Goal: Transaction & Acquisition: Purchase product/service

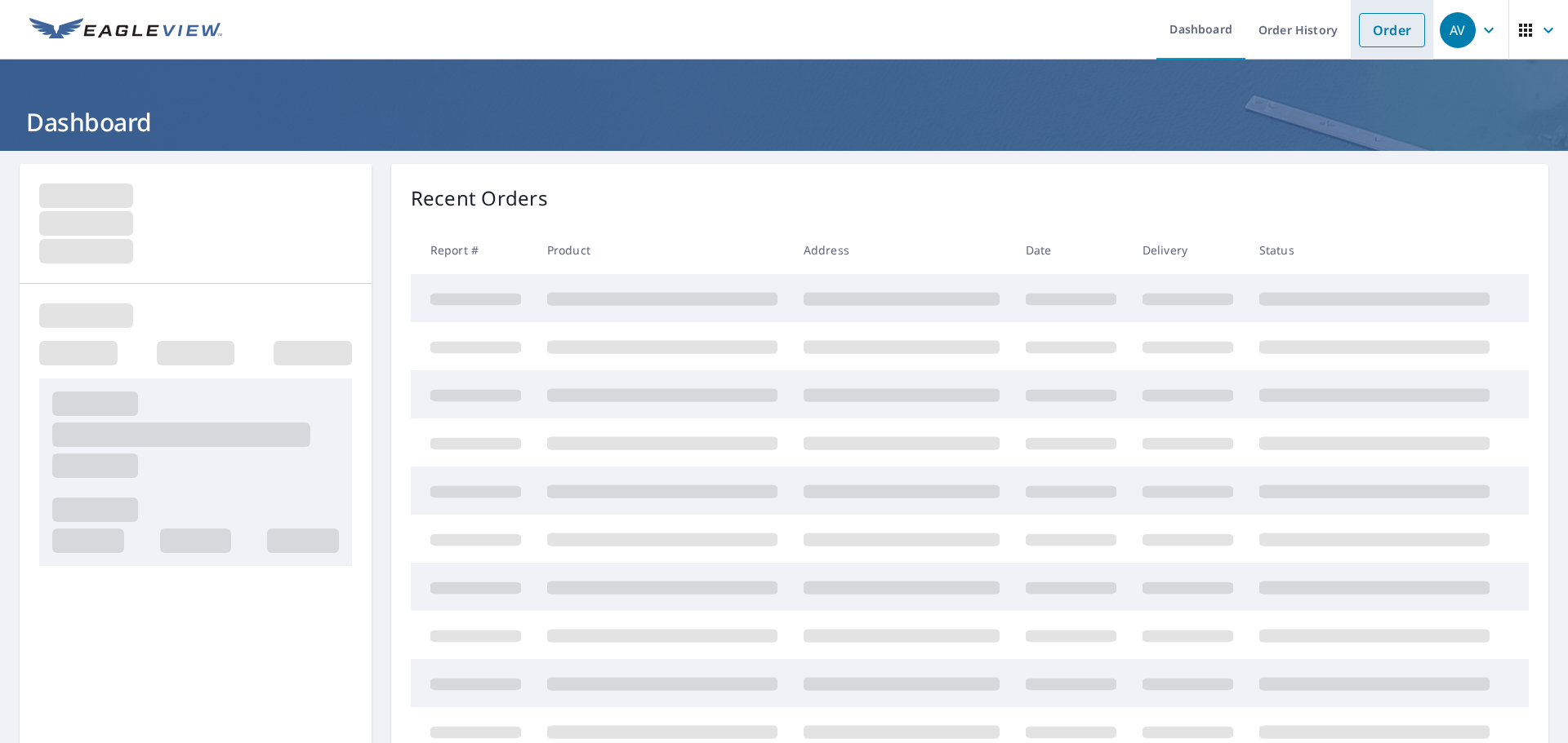
click at [1377, 25] on link "Order" at bounding box center [1392, 30] width 66 height 35
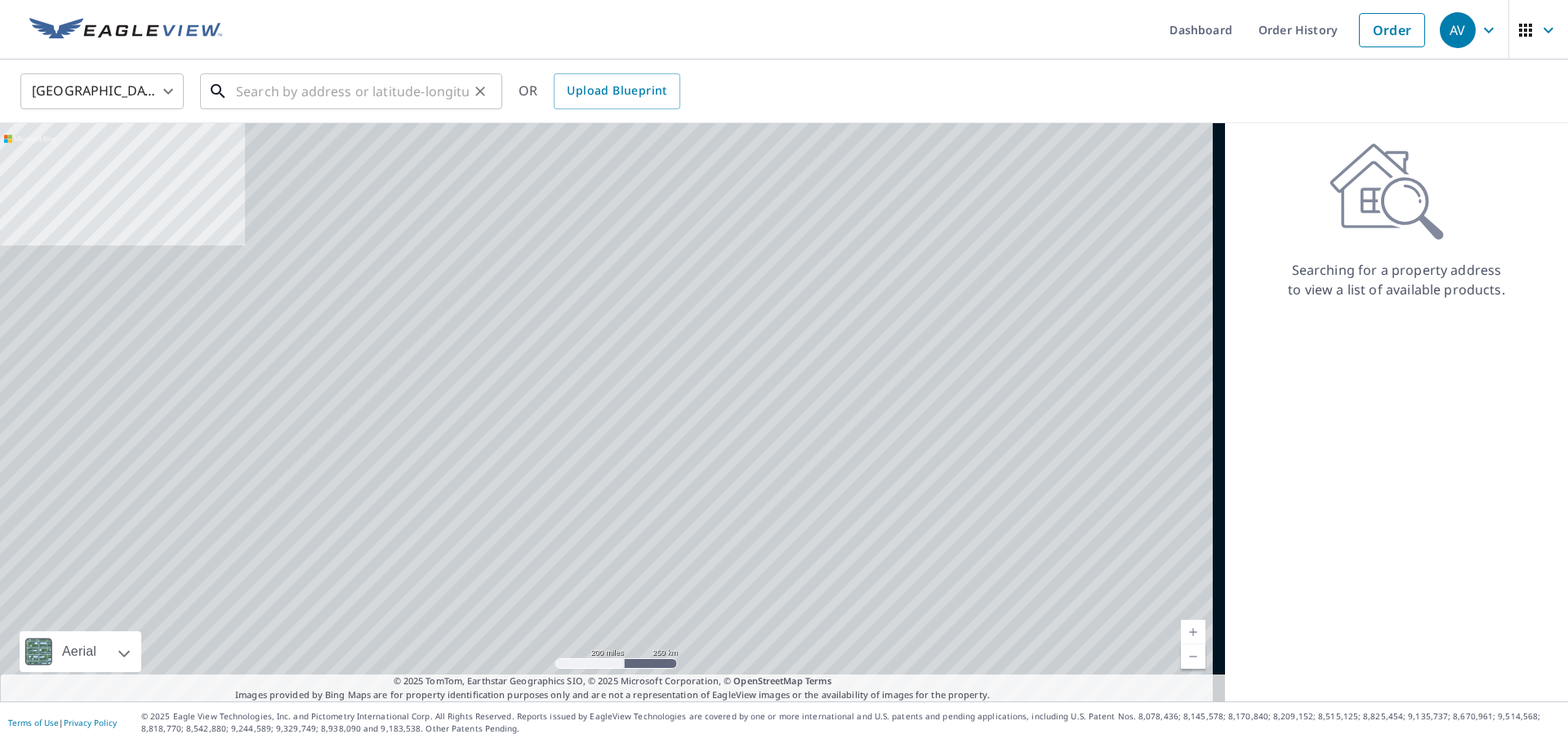
click at [313, 89] on input "text" at bounding box center [352, 91] width 232 height 45
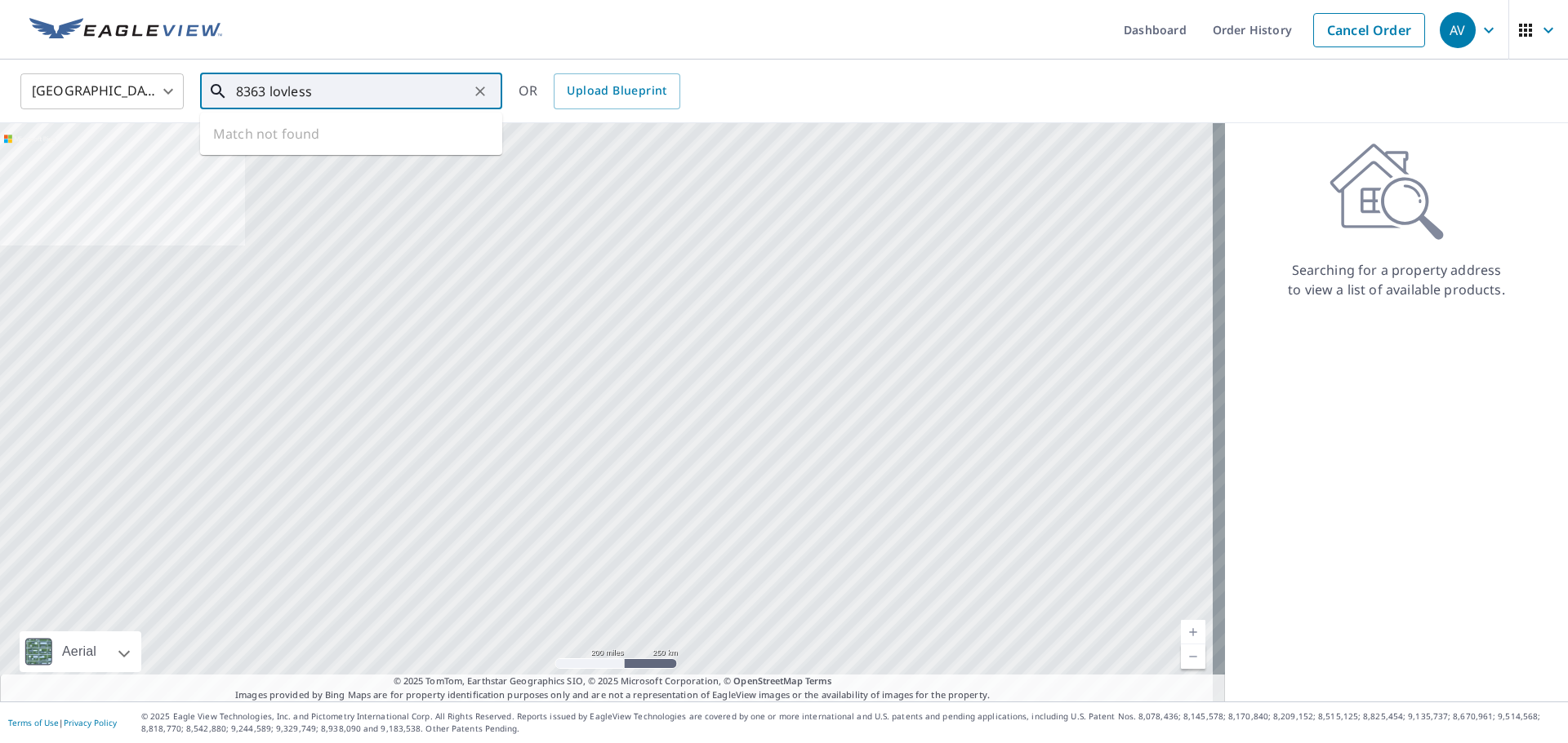
click at [286, 91] on input "8363 lovless" at bounding box center [352, 91] width 232 height 45
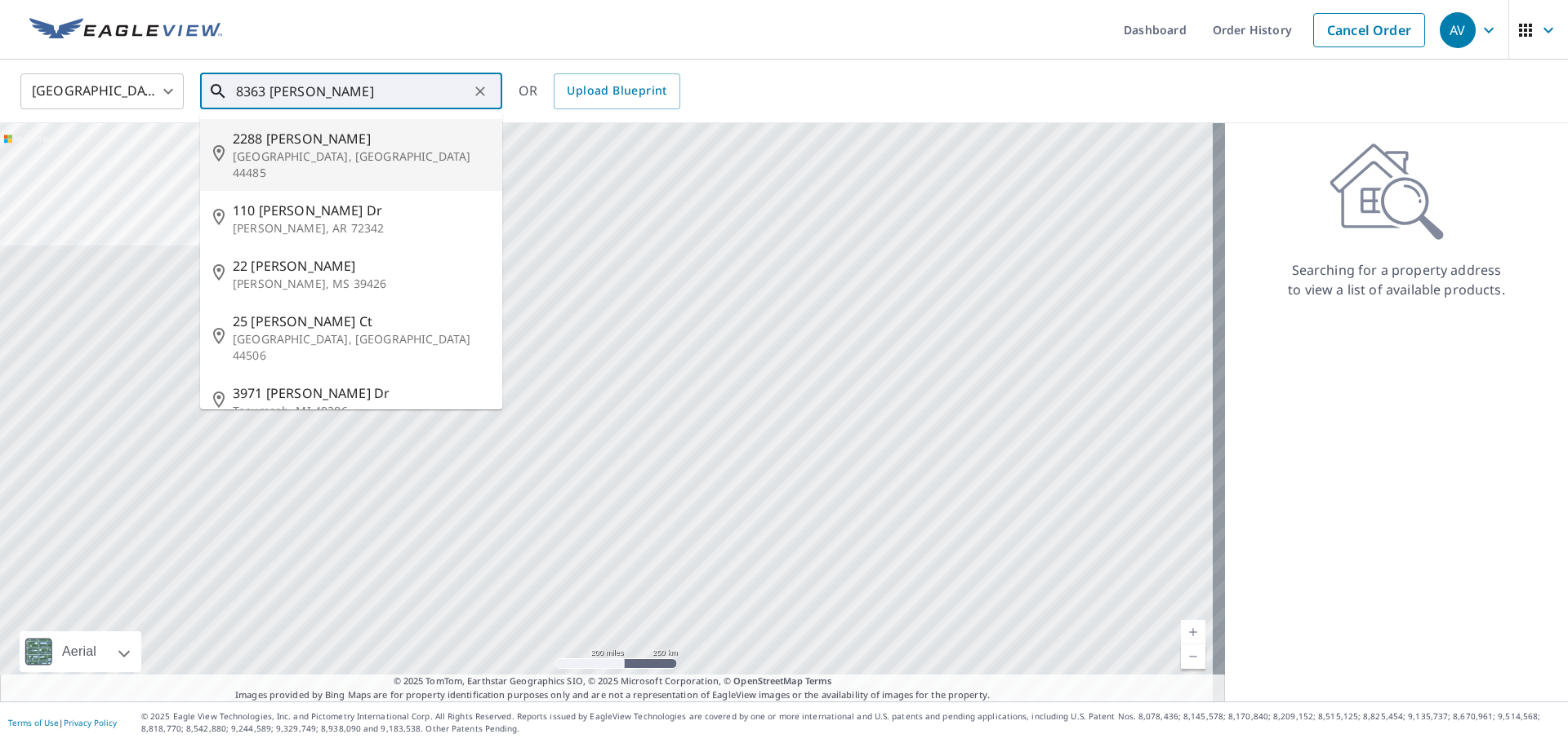
drag, startPoint x: 248, startPoint y: 89, endPoint x: 232, endPoint y: 89, distance: 16.0
click at [232, 89] on div "8363 [PERSON_NAME] ​" at bounding box center [351, 92] width 302 height 36
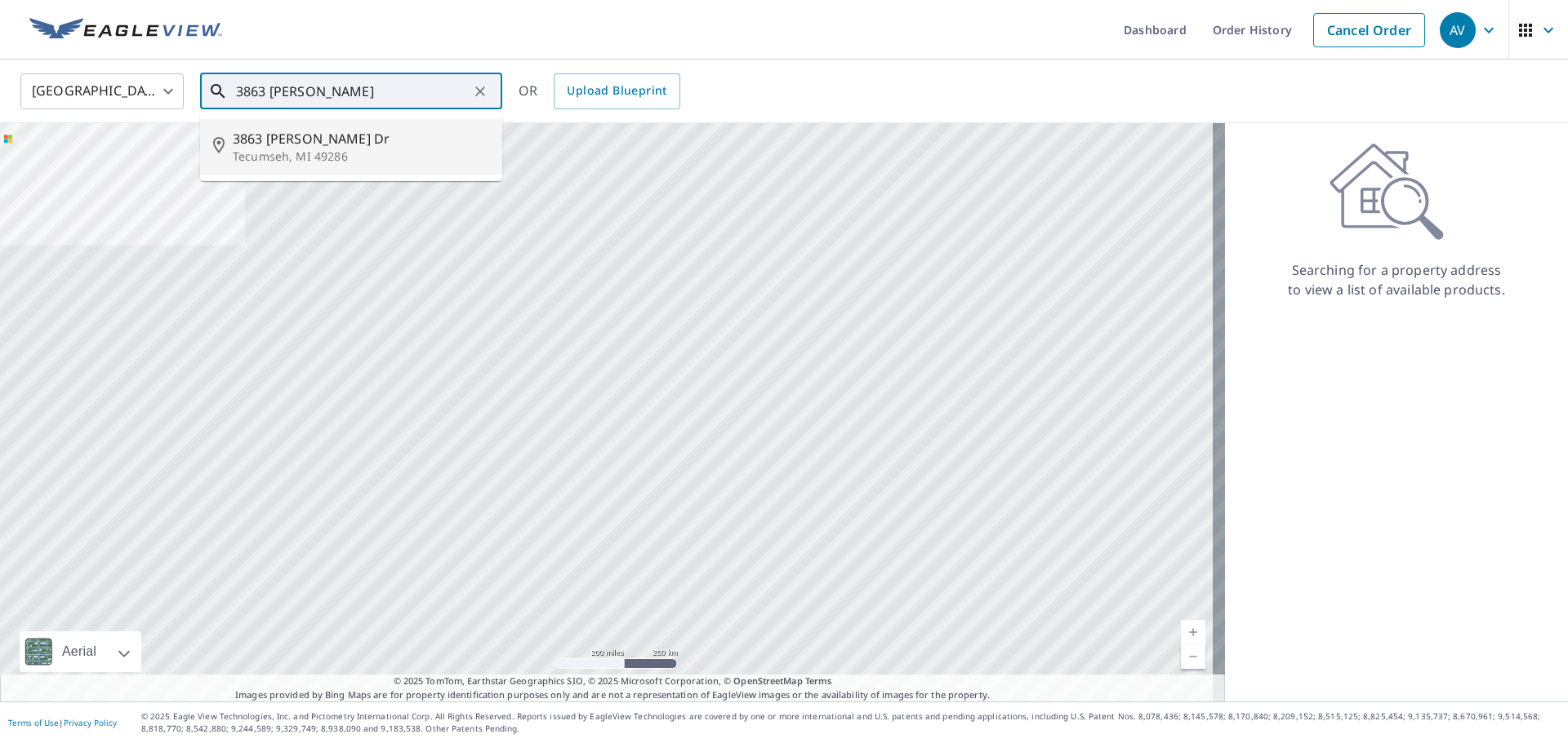
click at [270, 142] on span "3863 [PERSON_NAME] Dr" at bounding box center [361, 139] width 256 height 20
type input "[STREET_ADDRESS][PERSON_NAME][PERSON_NAME]"
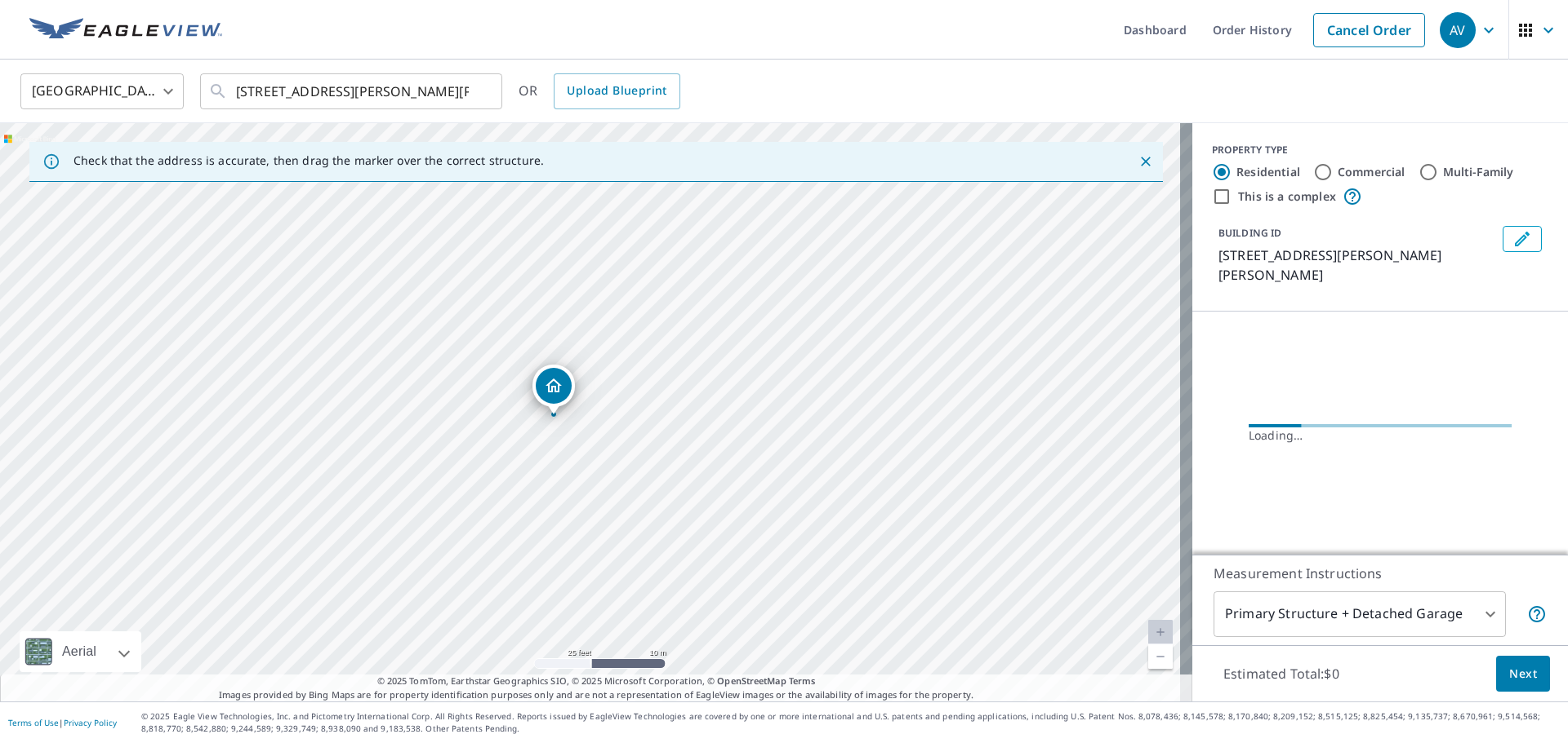
drag, startPoint x: 465, startPoint y: 389, endPoint x: 566, endPoint y: 502, distance: 151.6
click at [565, 494] on div "[STREET_ADDRESS][PERSON_NAME][PERSON_NAME]" at bounding box center [596, 412] width 1192 height 578
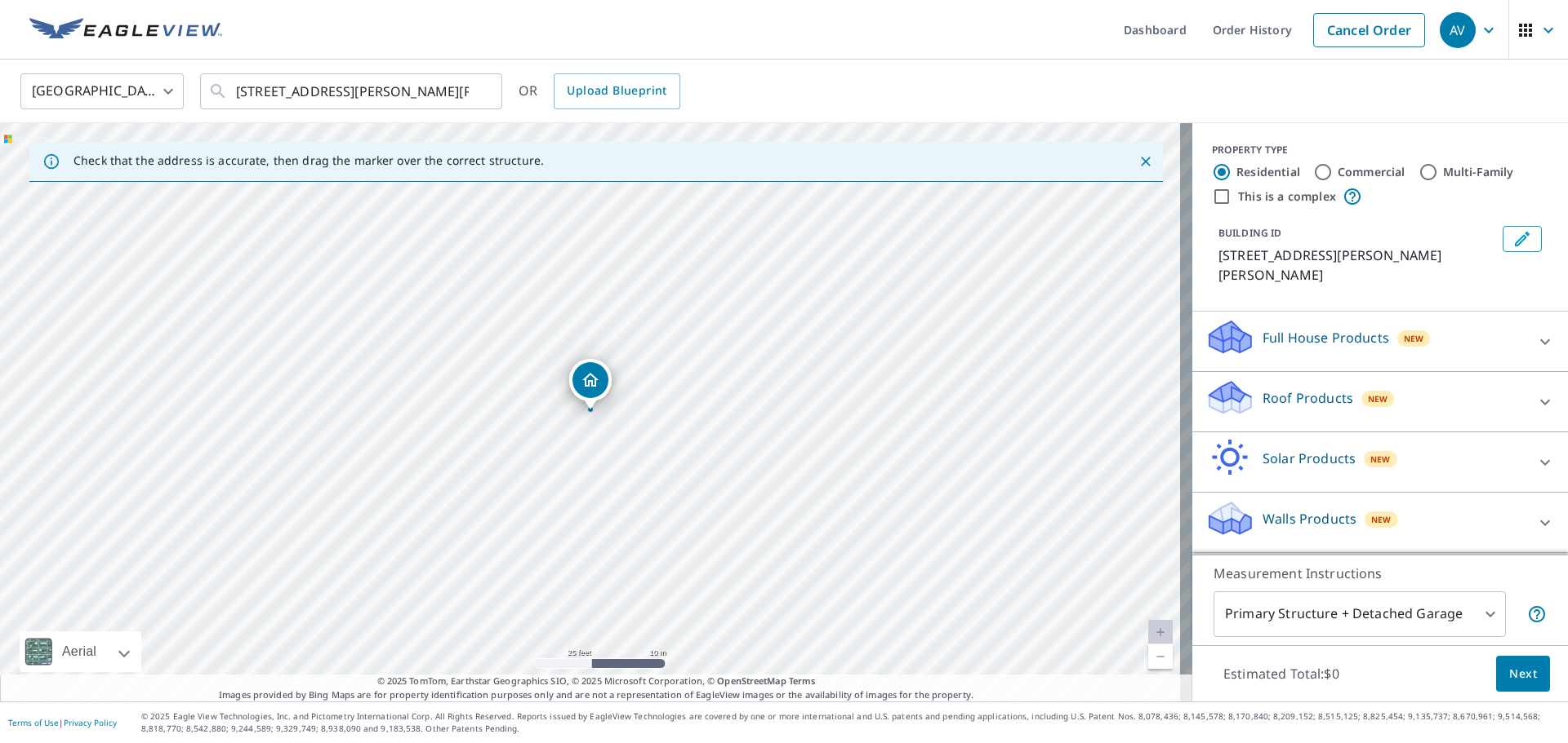
click at [1285, 389] on p "Roof Products" at bounding box center [1308, 399] width 91 height 20
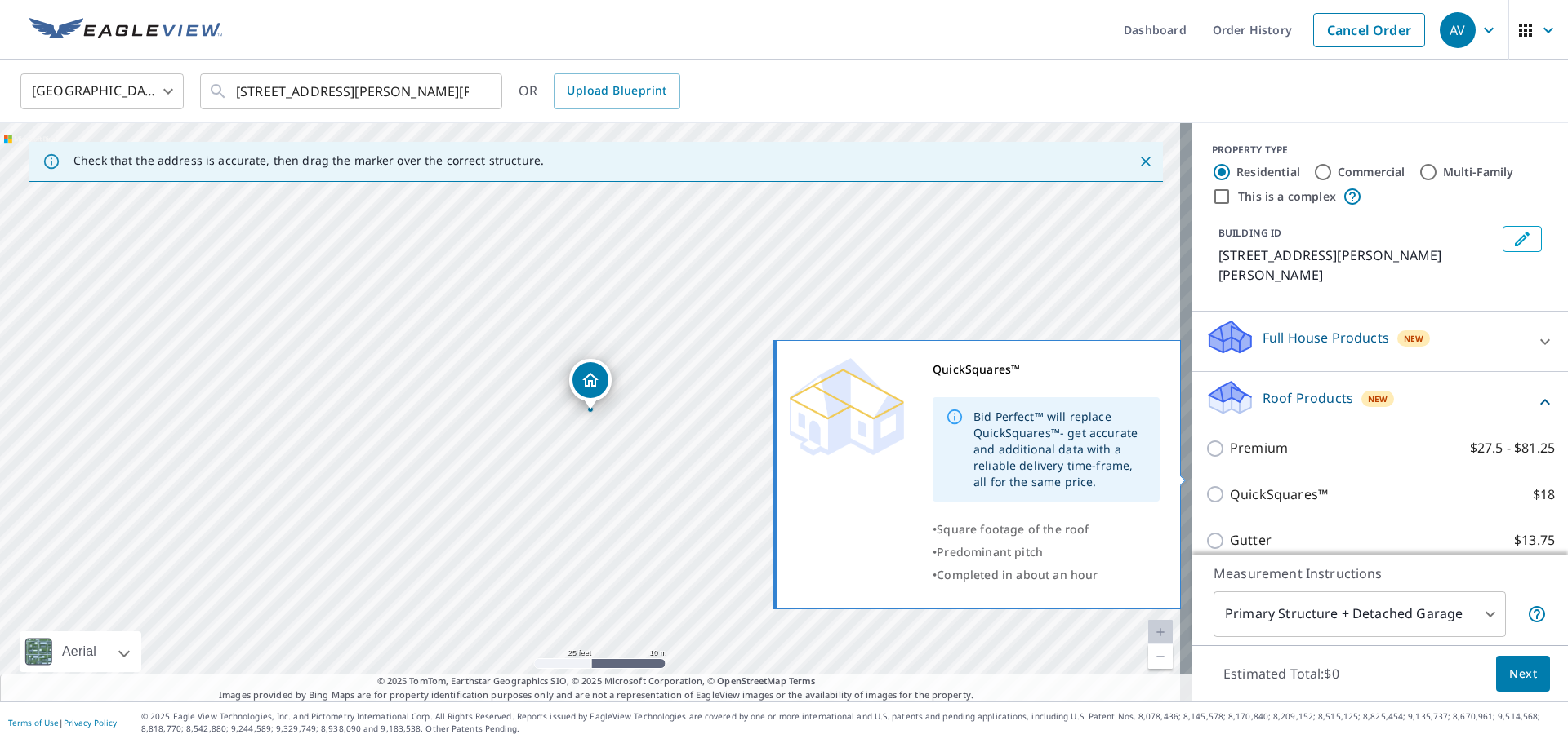
click at [1206, 485] on input "QuickSquares™ $18" at bounding box center [1218, 495] width 25 height 20
checkbox input "true"
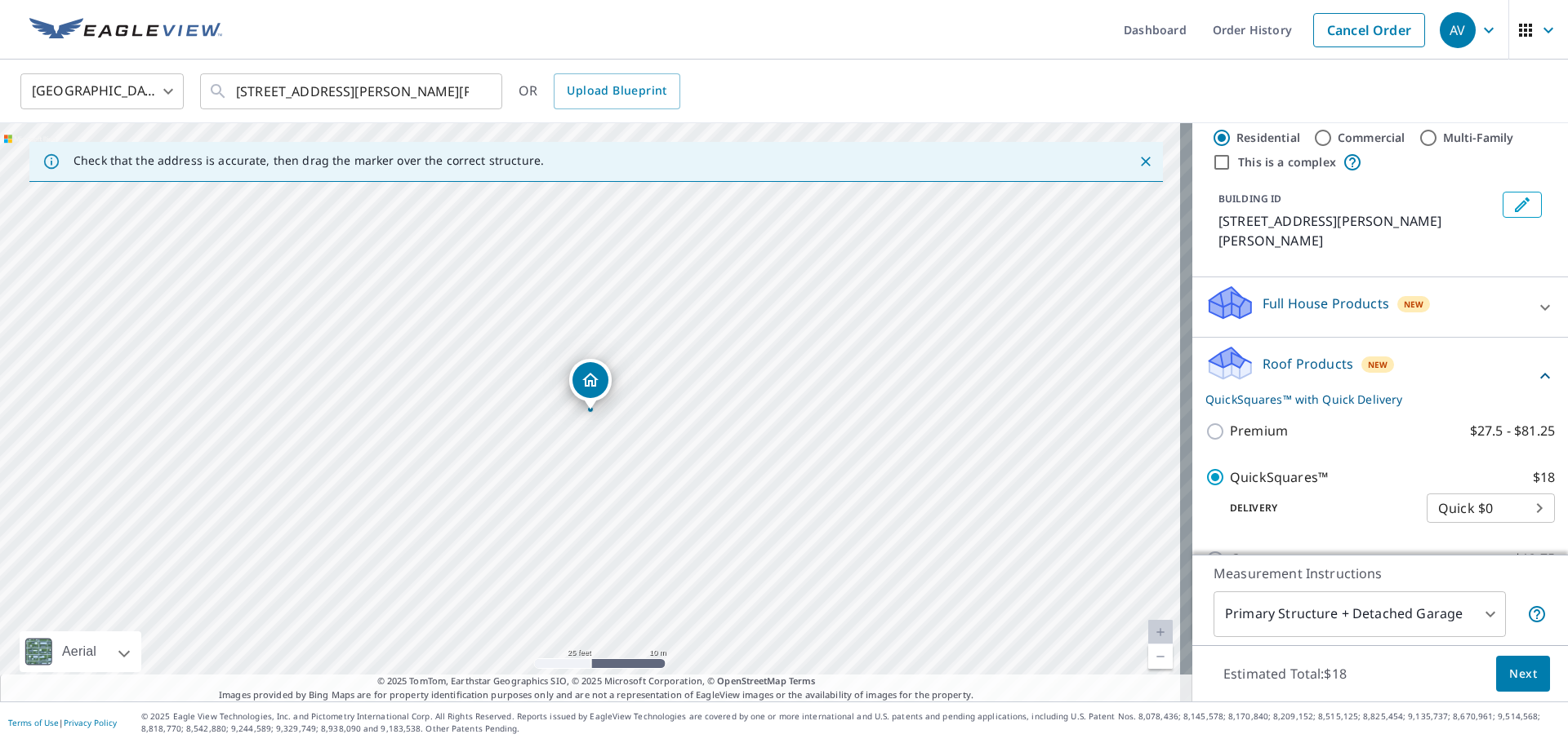
scroll to position [217, 0]
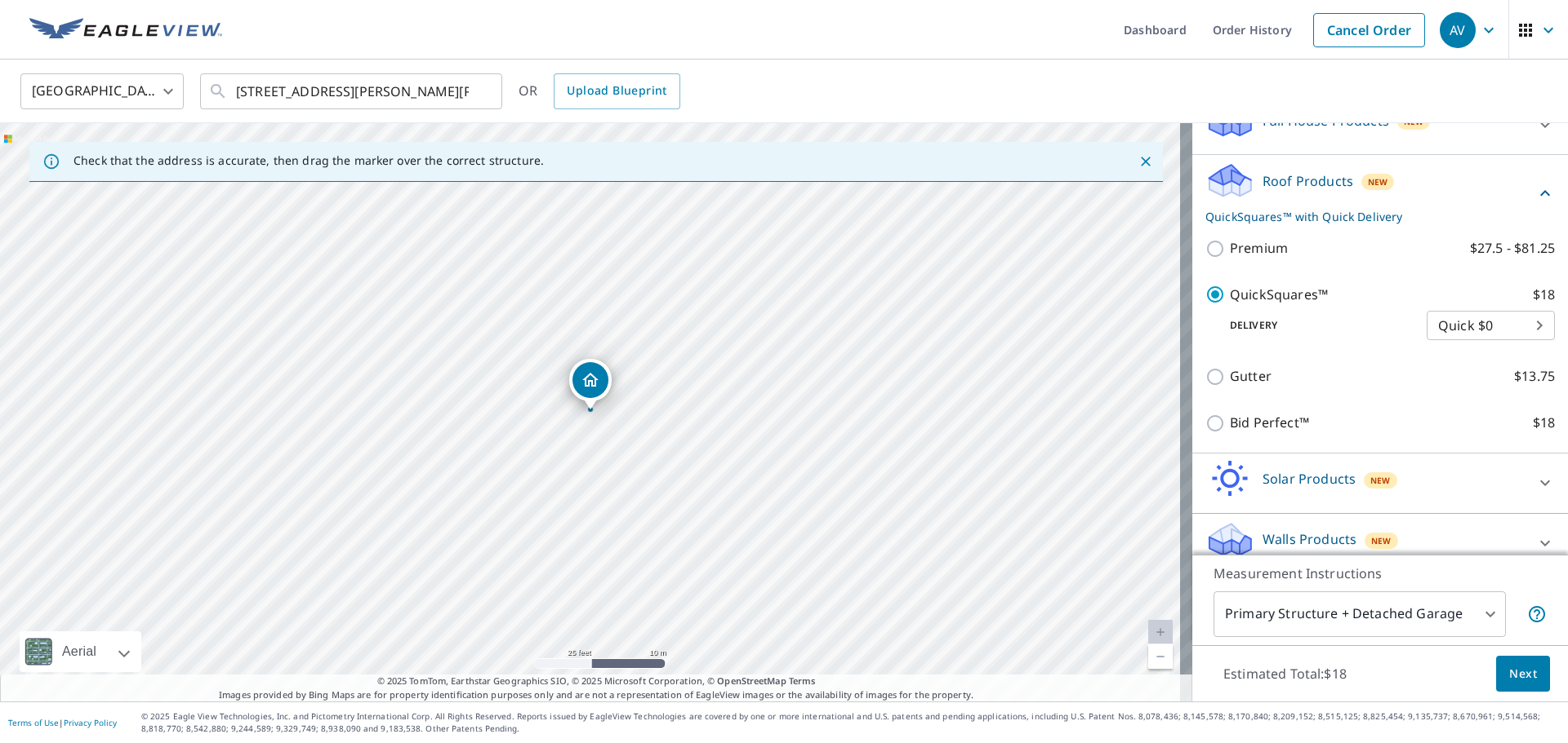
click at [1509, 668] on span "Next" at bounding box center [1523, 674] width 28 height 20
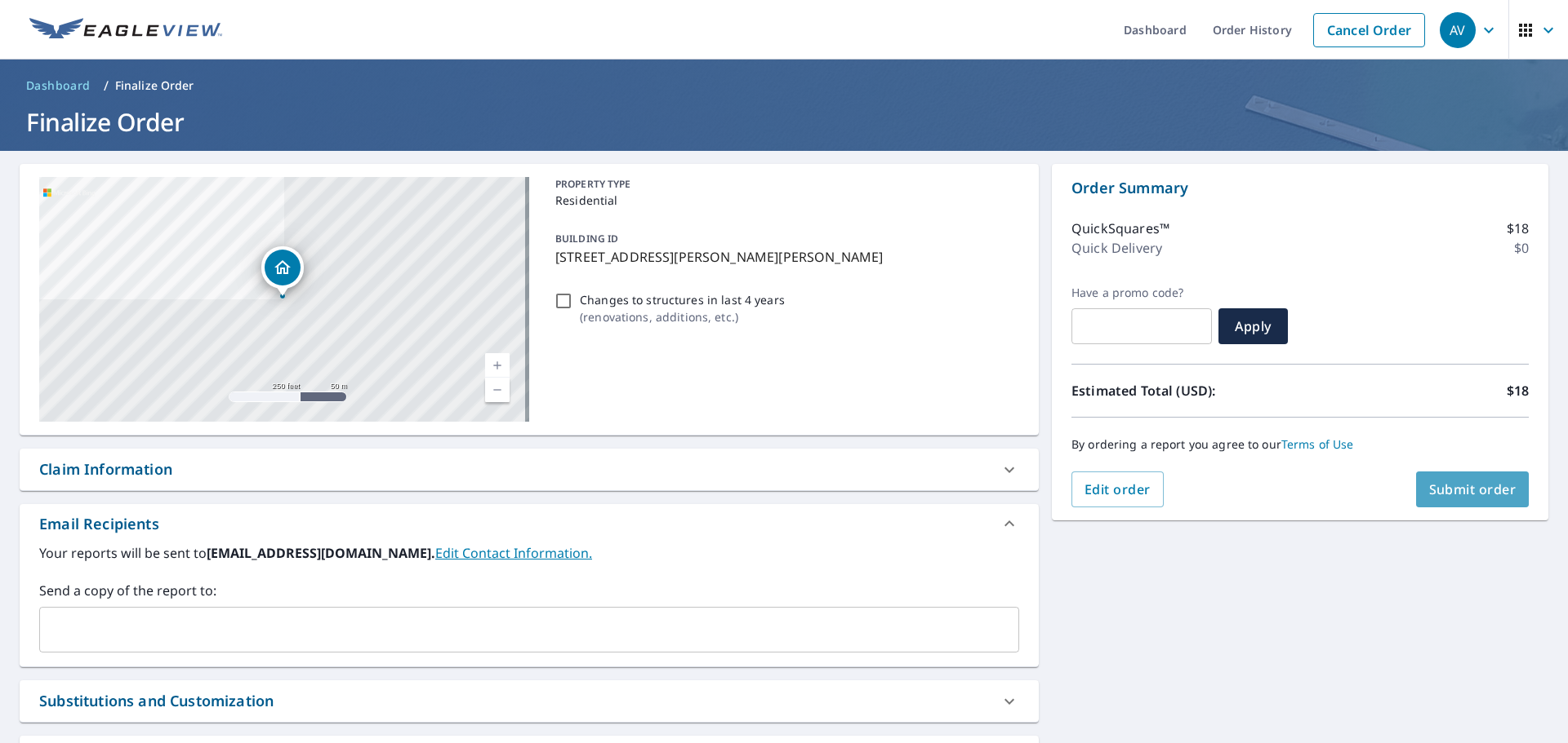
click at [1435, 482] on span "Submit order" at bounding box center [1473, 489] width 87 height 18
